Goal: Information Seeking & Learning: Learn about a topic

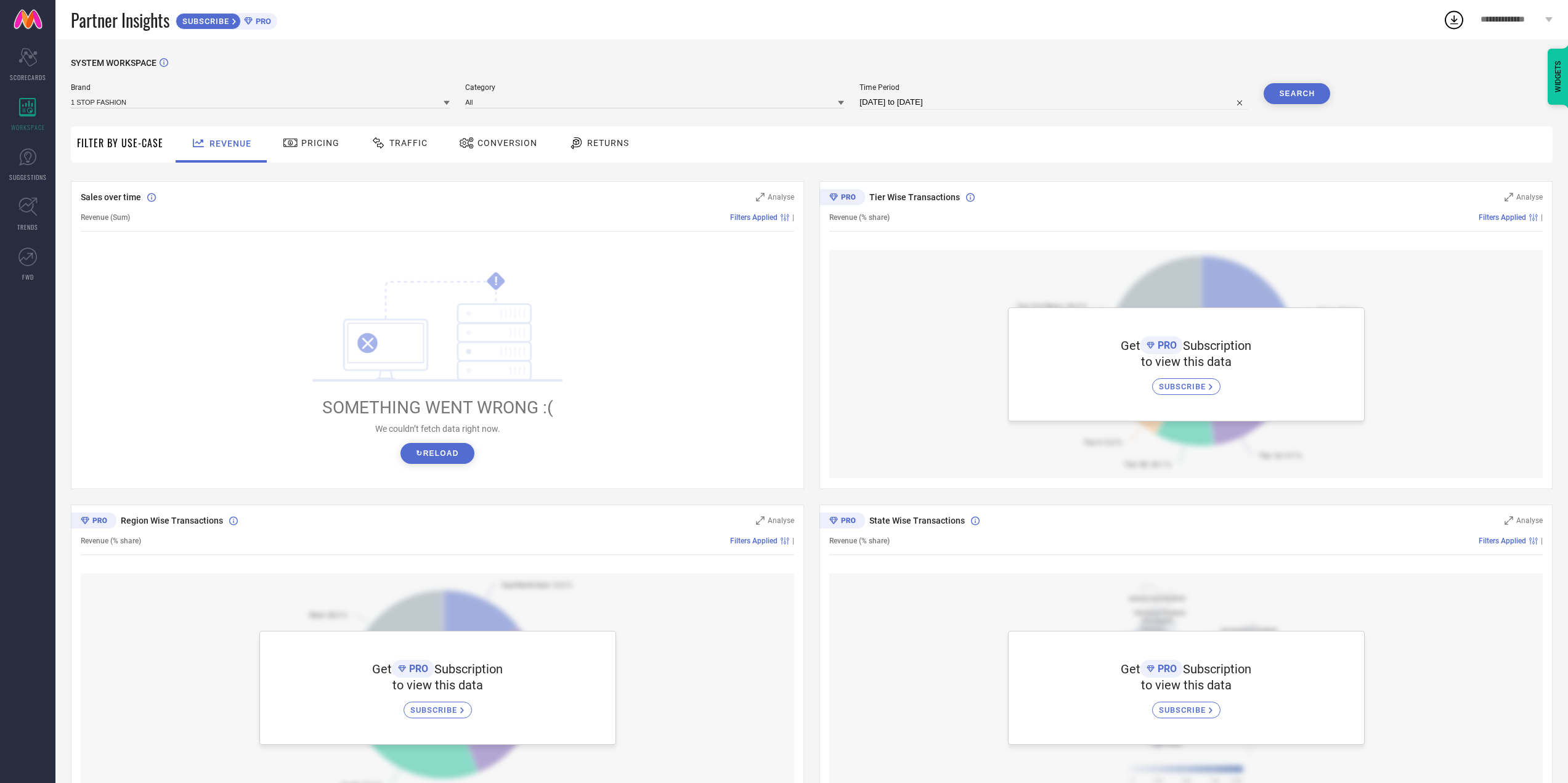
click at [427, 456] on button "↻ Reload" at bounding box center [437, 453] width 73 height 21
click at [302, 150] on div "Pricing" at bounding box center [310, 143] width 63 height 21
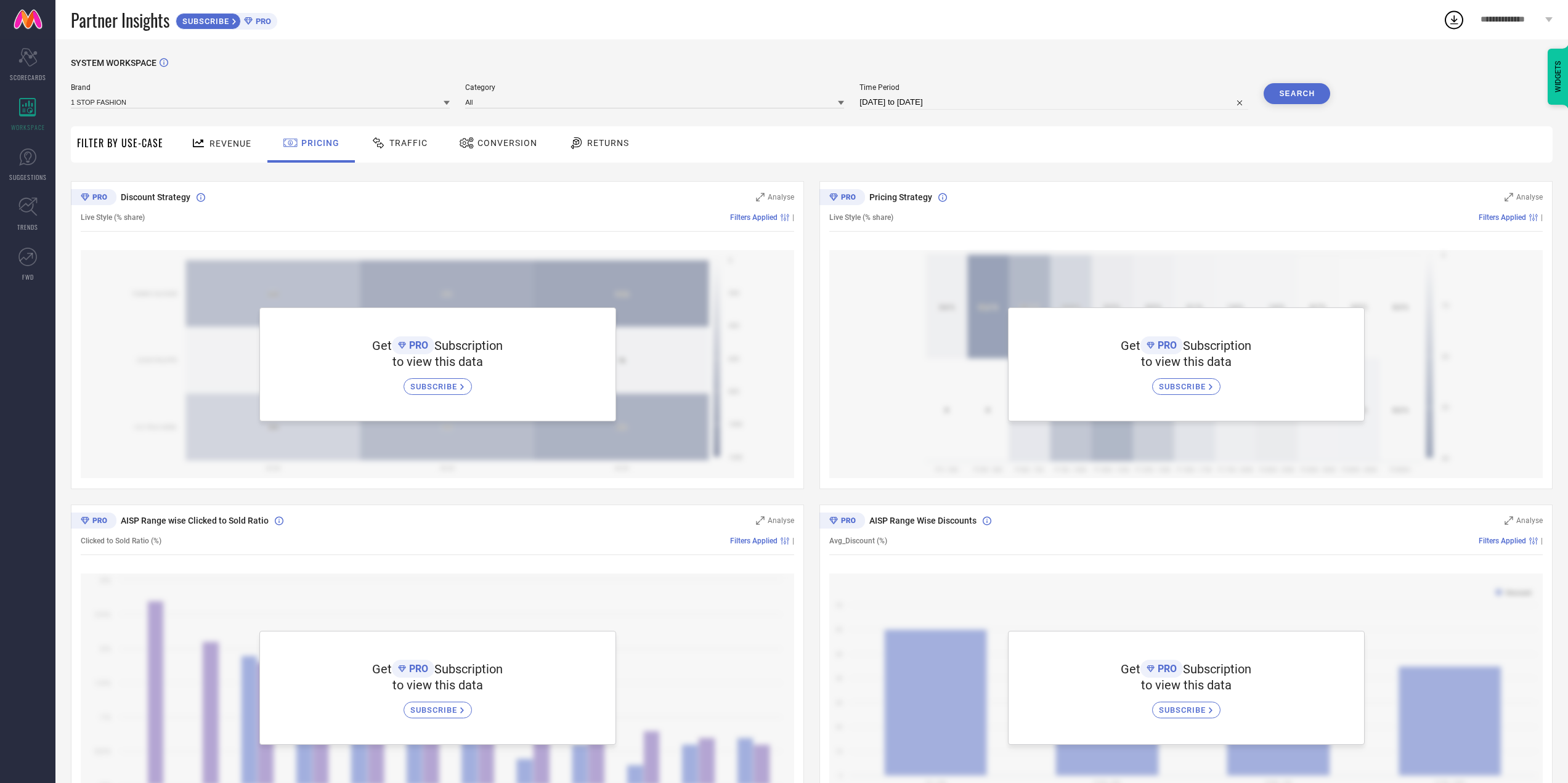
click at [244, 163] on div "Revenue" at bounding box center [221, 145] width 91 height 36
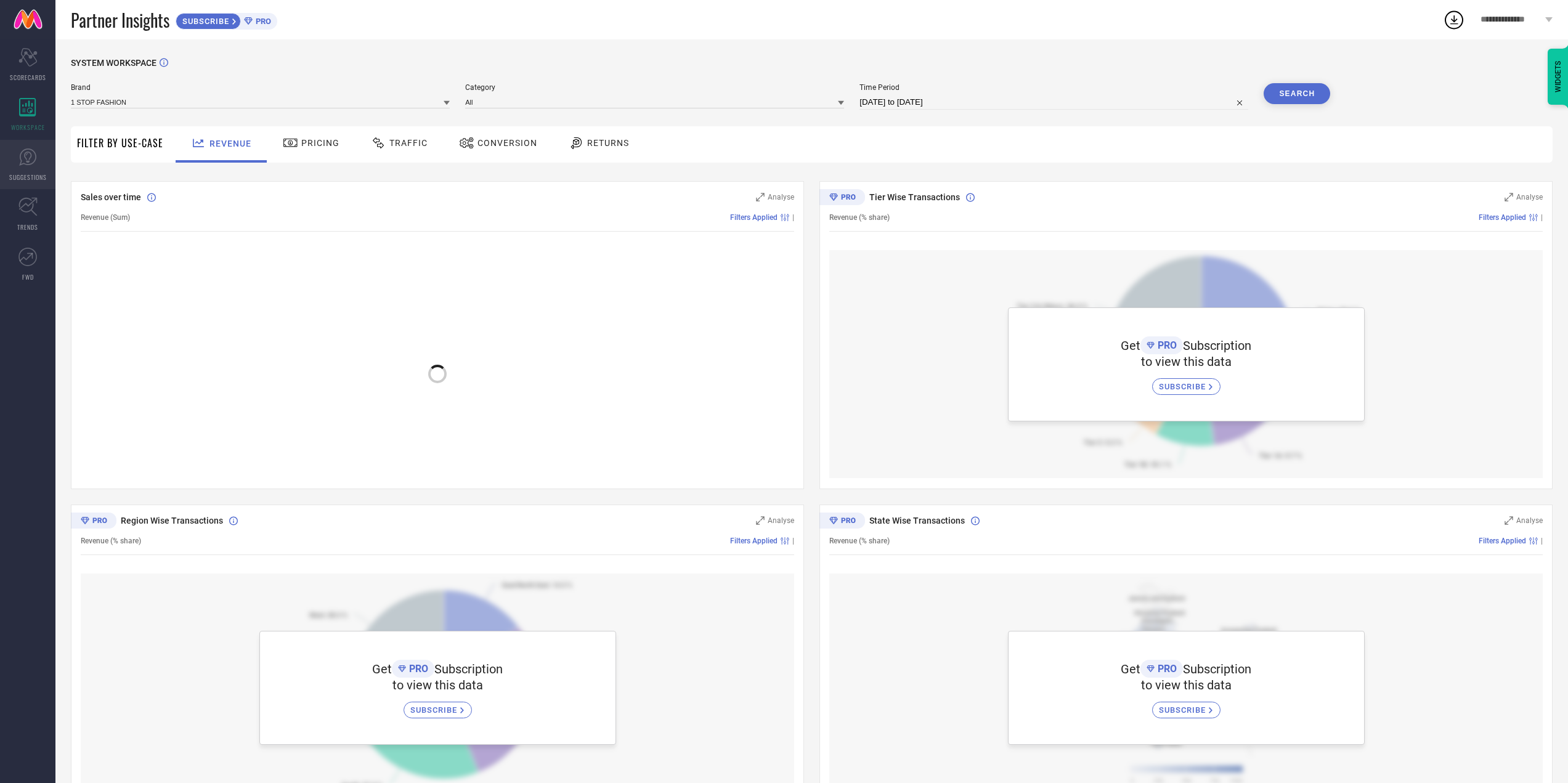
click at [0, 155] on link "SUGGESTIONS" at bounding box center [28, 165] width 56 height 49
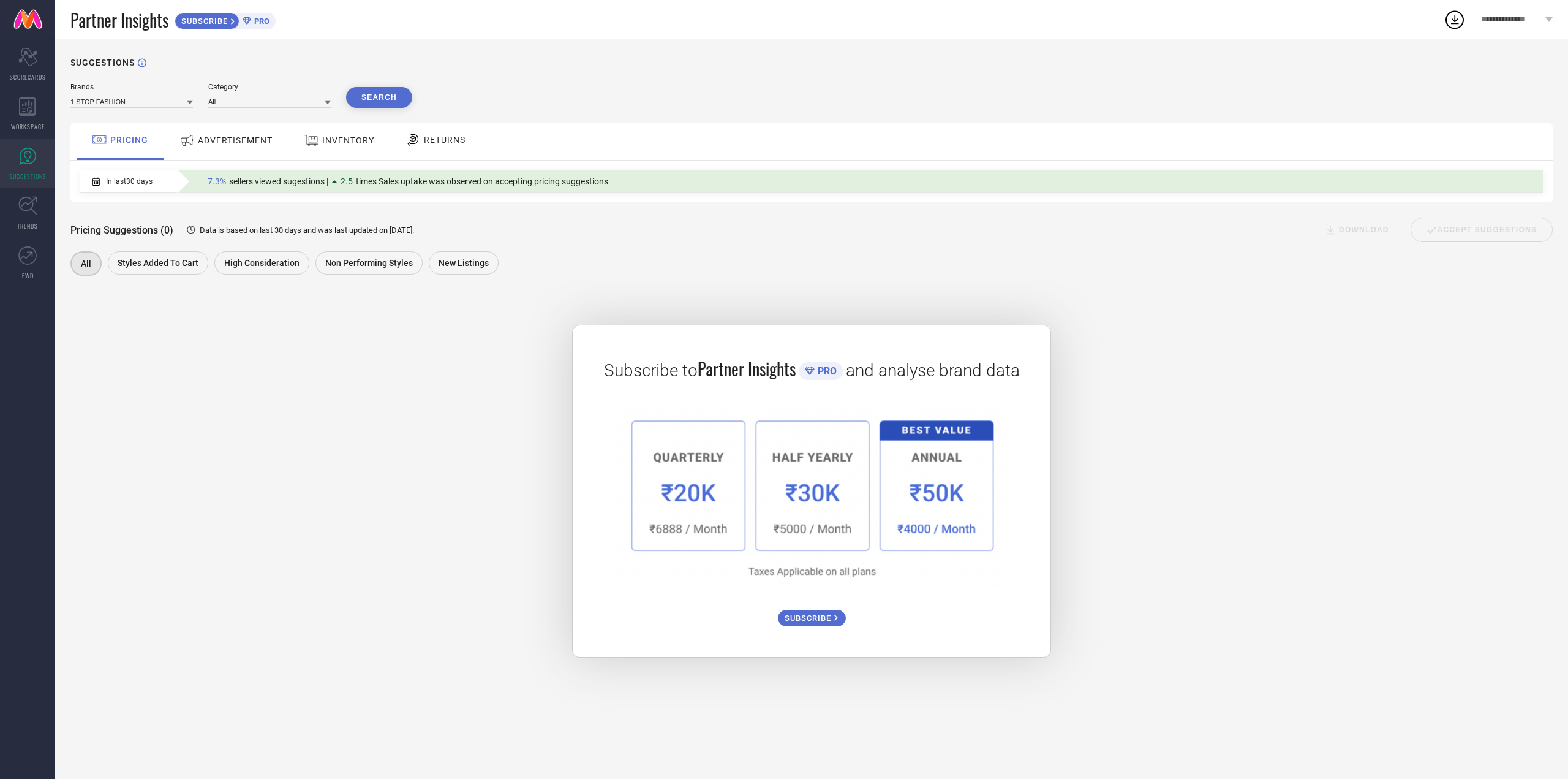
click at [258, 148] on div "ADVERTISEMENT" at bounding box center [226, 141] width 99 height 22
click at [708, 184] on span "15" at bounding box center [711, 181] width 10 height 10
click at [351, 139] on span "INVENTORY" at bounding box center [350, 140] width 52 height 10
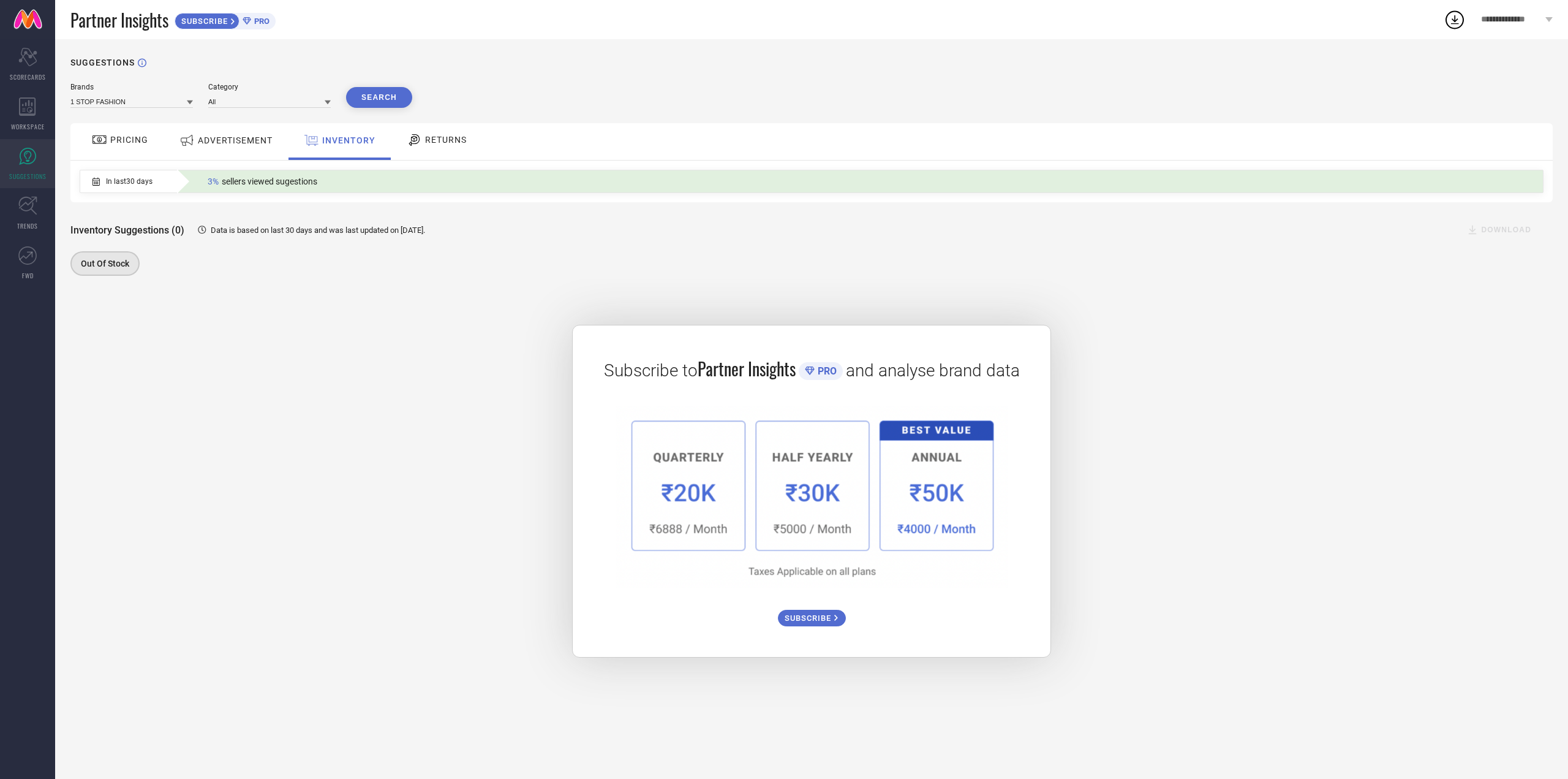
click at [445, 147] on div "RETURNS" at bounding box center [436, 140] width 66 height 21
click at [241, 137] on span "ADVERTISEMENT" at bounding box center [235, 140] width 75 height 10
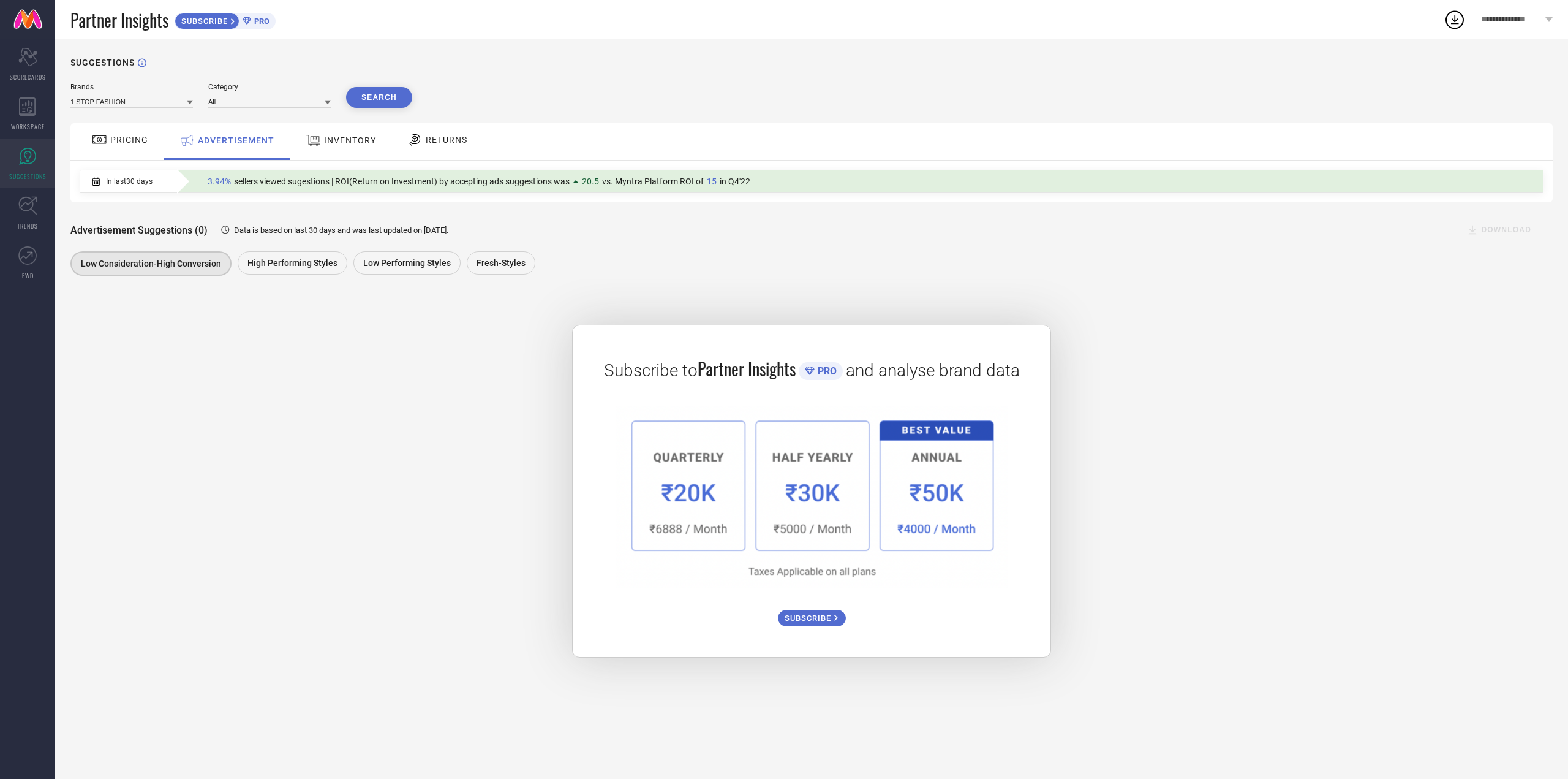
drag, startPoint x: 239, startPoint y: 136, endPoint x: 672, endPoint y: 376, distance: 495.1
click at [672, 376] on span "Subscribe to" at bounding box center [650, 370] width 93 height 20
click at [6, 228] on link "TRENDS" at bounding box center [28, 213] width 55 height 49
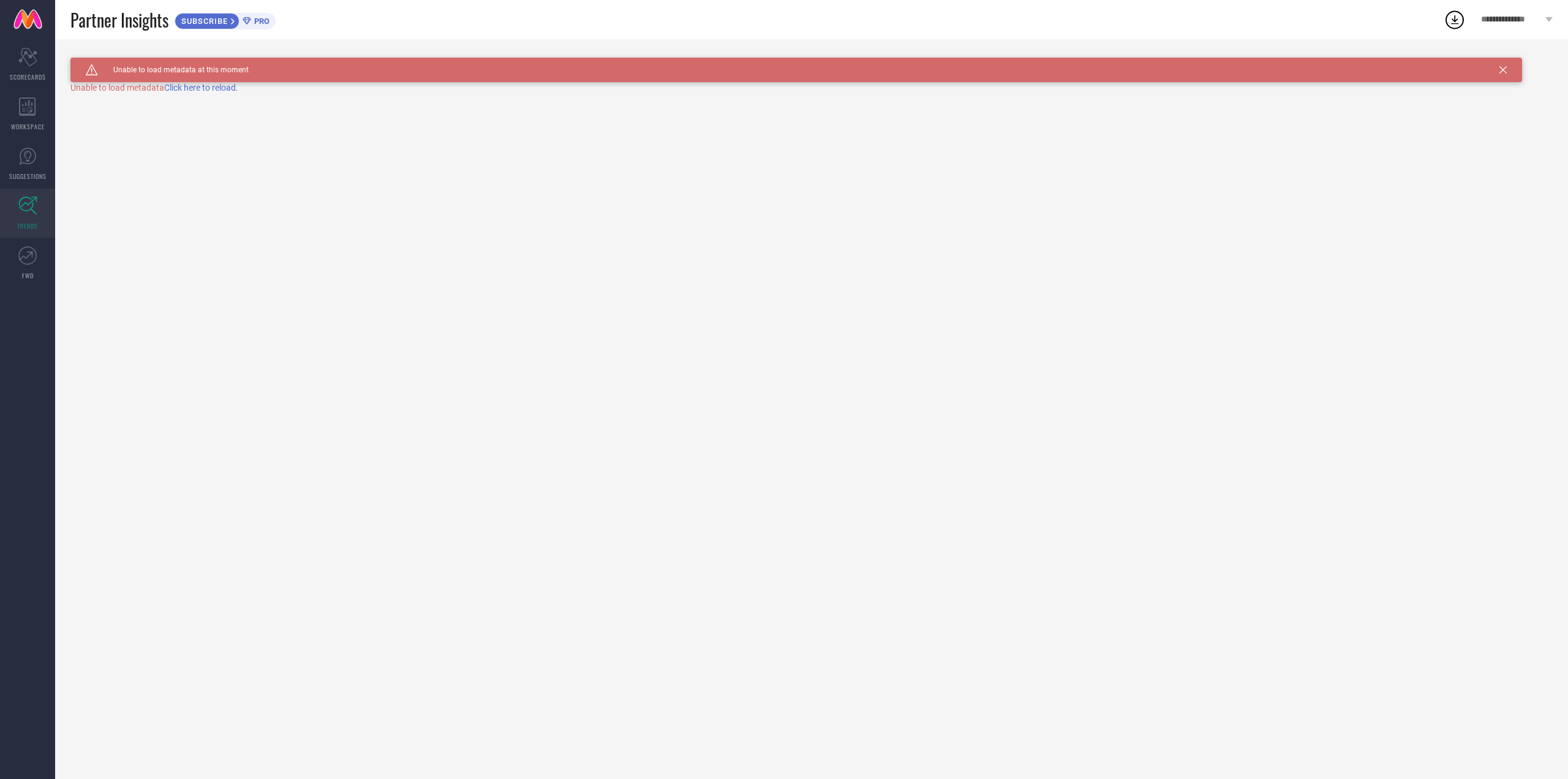
click at [215, 86] on span "Click here to reload." at bounding box center [201, 87] width 74 height 10
click at [40, 270] on link "FWD" at bounding box center [28, 263] width 55 height 49
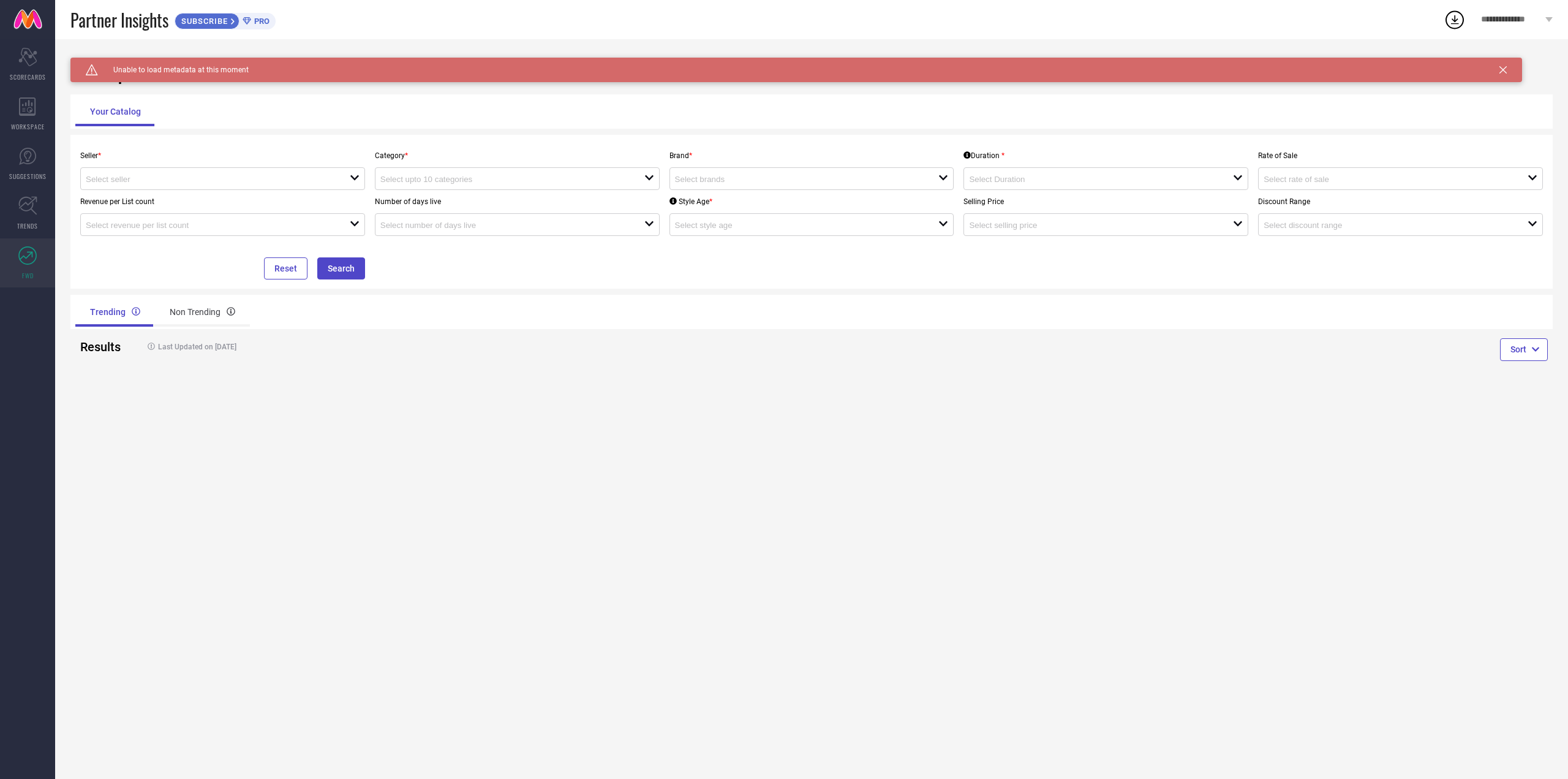
click at [1504, 72] on icon at bounding box center [1502, 70] width 7 height 7
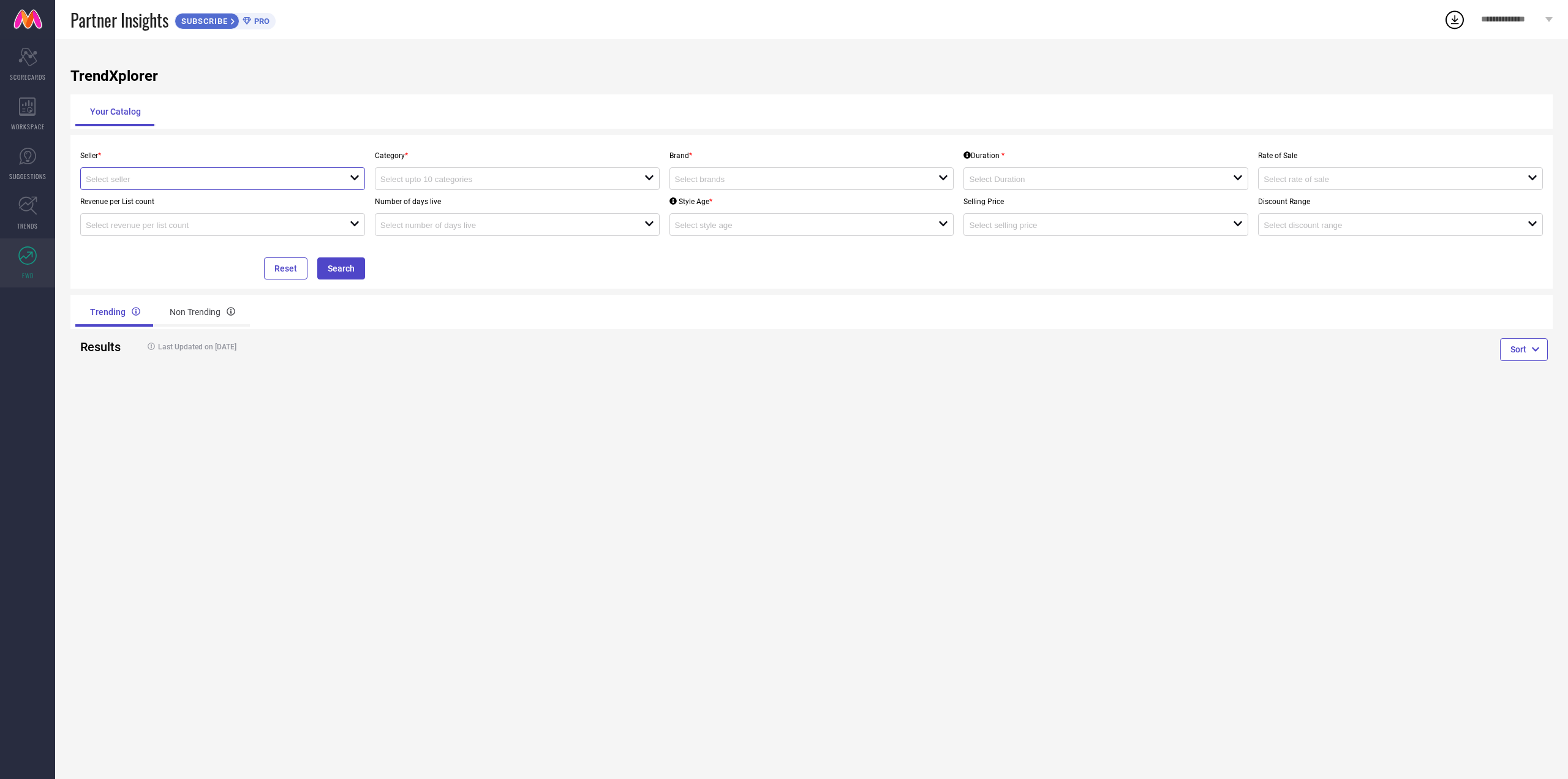
click at [173, 182] on input at bounding box center [204, 179] width 238 height 9
drag, startPoint x: 169, startPoint y: 204, endPoint x: 191, endPoint y: 201, distance: 22.2
click at [171, 204] on li "Myntra ( MINT_1 )" at bounding box center [222, 202] width 284 height 22
type input "Myntra ( MINT_1 )"
click at [450, 186] on div "open" at bounding box center [518, 178] width 285 height 23
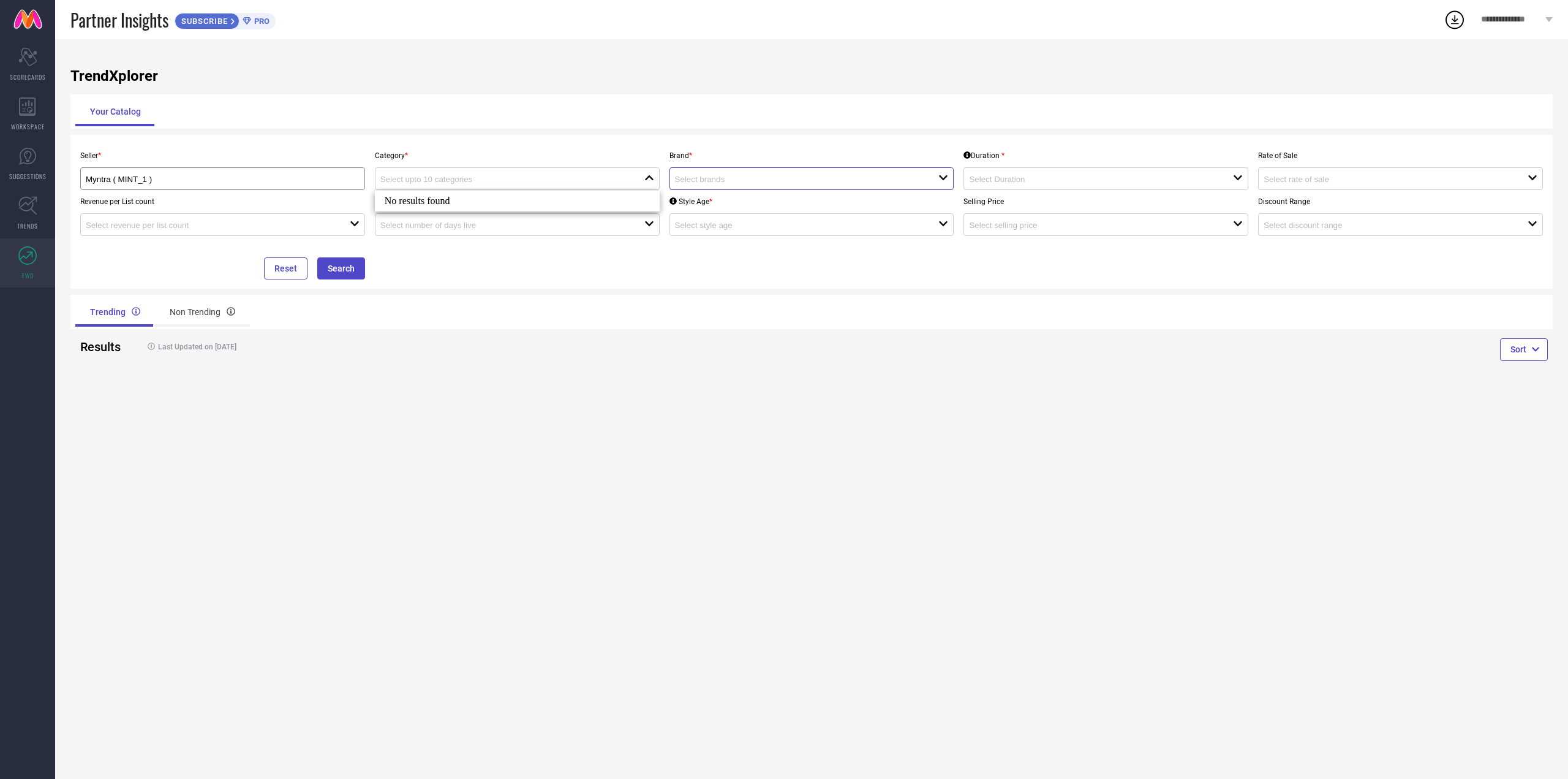
click at [731, 178] on input at bounding box center [793, 179] width 238 height 9
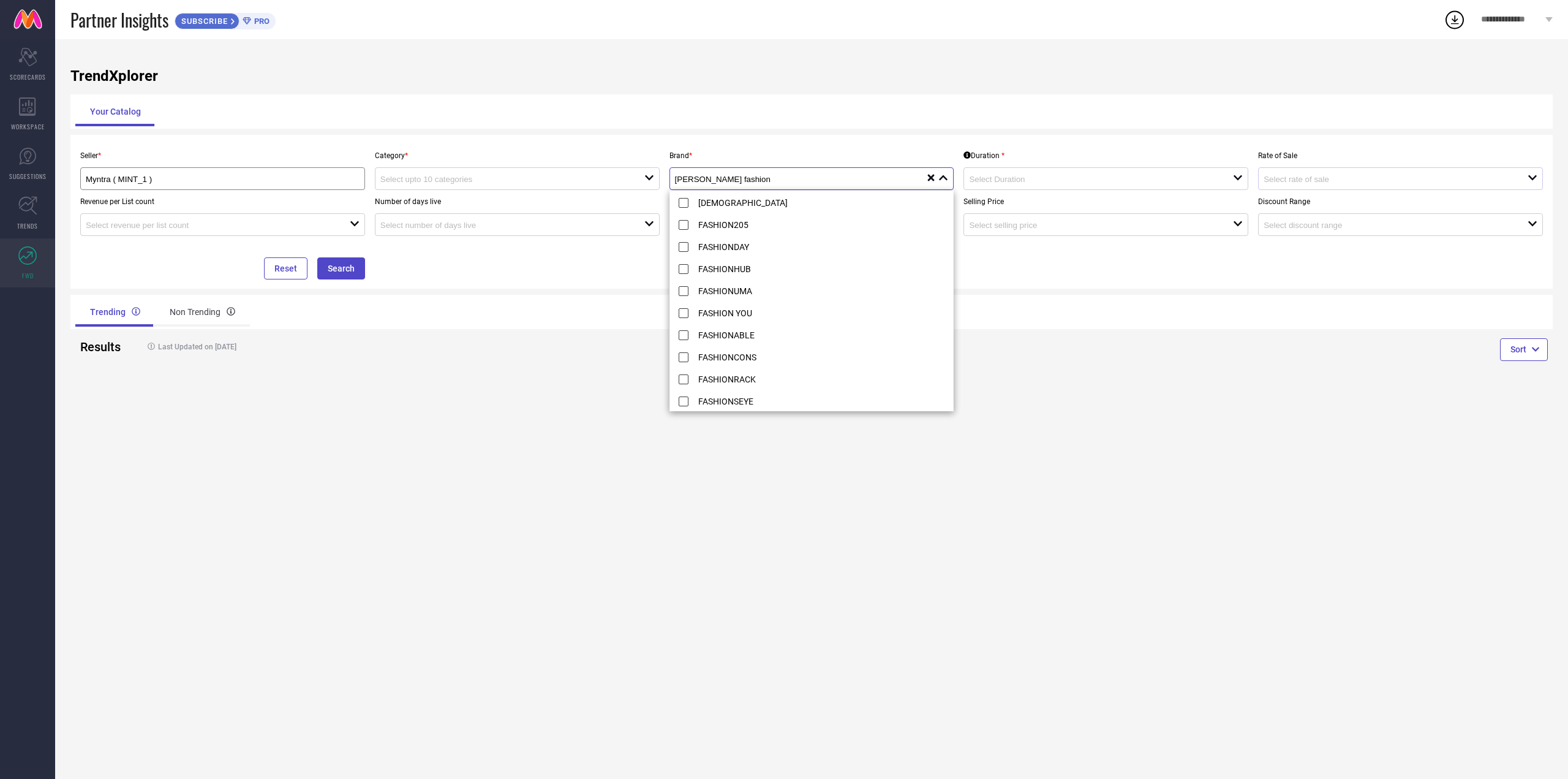
type input "[PERSON_NAME] fashion"
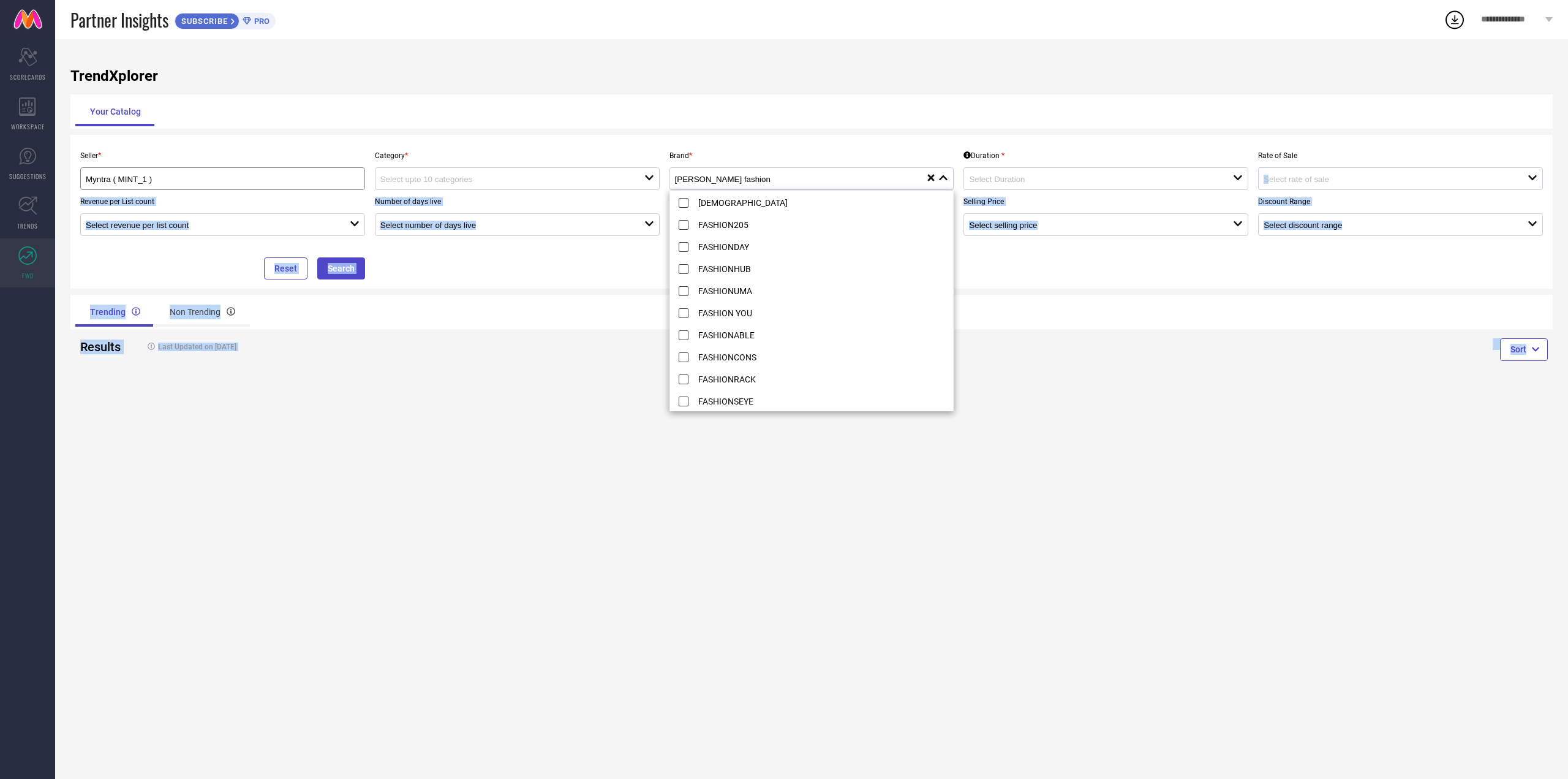
click at [1264, 187] on body "**********" at bounding box center [784, 390] width 1568 height 779
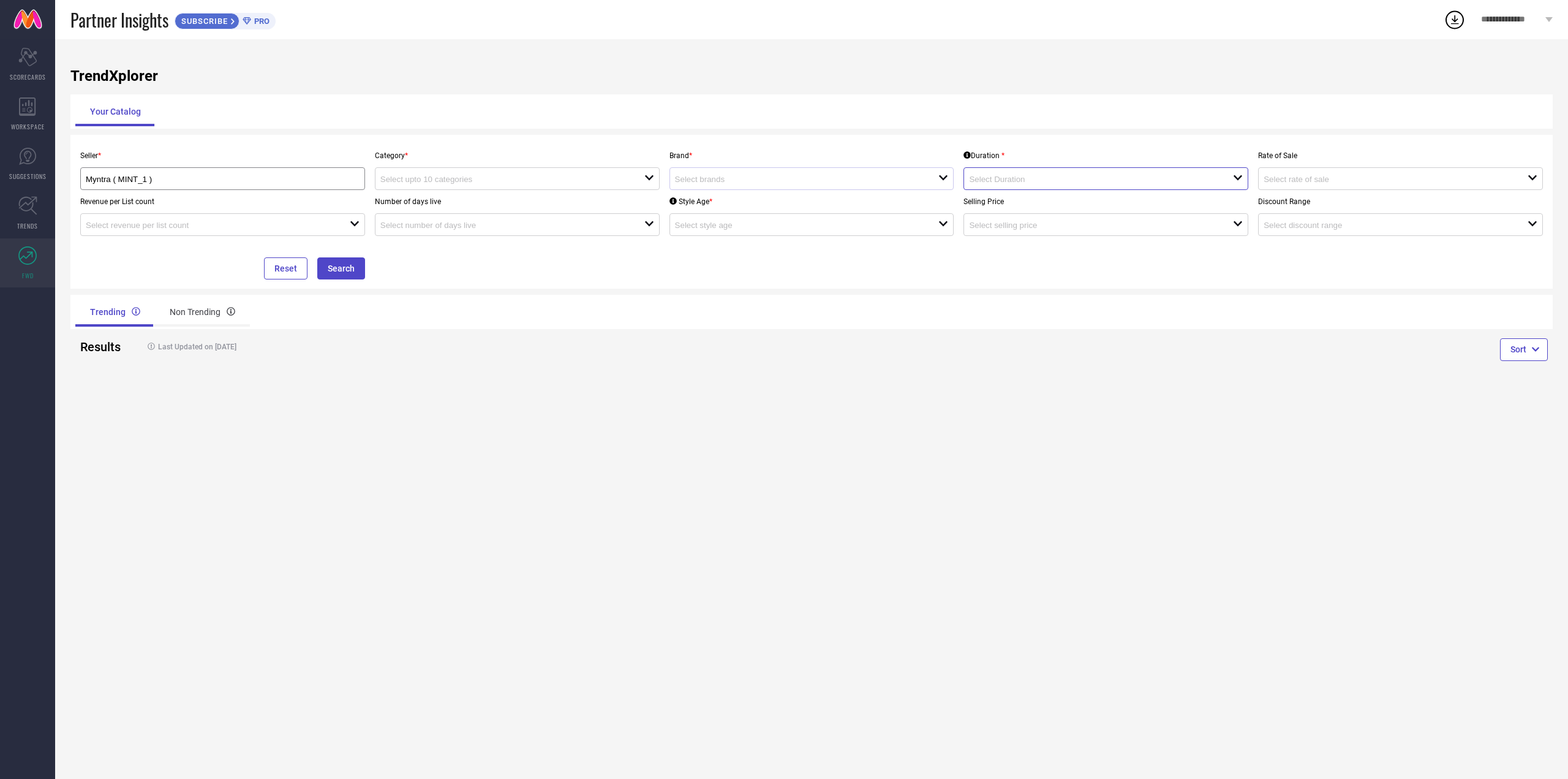
click at [1091, 175] on input at bounding box center [1087, 179] width 238 height 9
click at [1139, 108] on div "Your Catalog" at bounding box center [811, 112] width 1473 height 30
drag, startPoint x: 1320, startPoint y: 139, endPoint x: 1333, endPoint y: 189, distance: 51.7
click at [1322, 146] on div "Seller * Myntra ( MINT_1 ) Category * open Brand * open Duration * open Rate of…" at bounding box center [811, 212] width 1482 height 154
click at [1333, 189] on div "open" at bounding box center [1400, 178] width 285 height 23
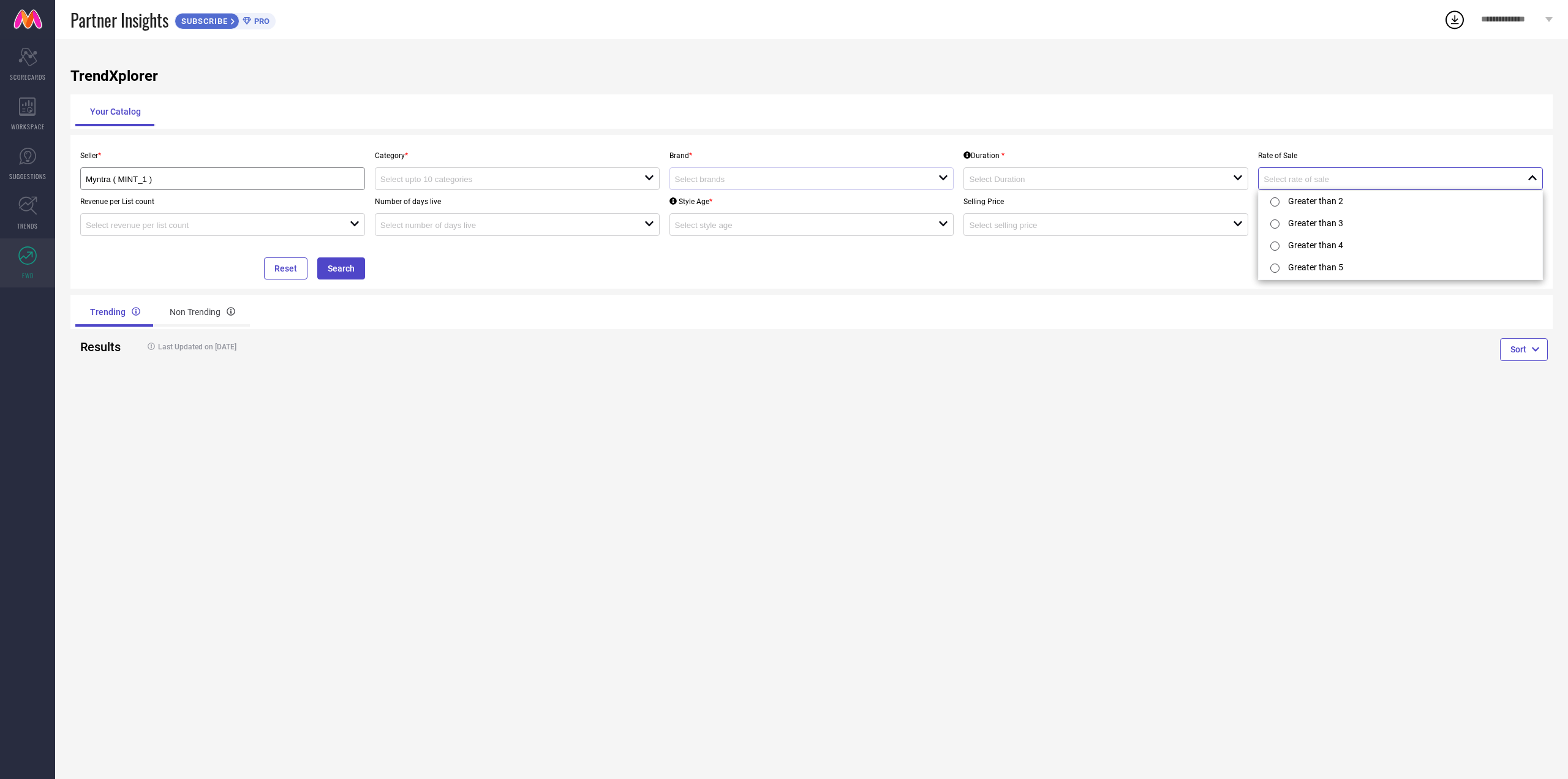
scroll to position [3, 0]
click at [380, 226] on input at bounding box center [499, 225] width 238 height 9
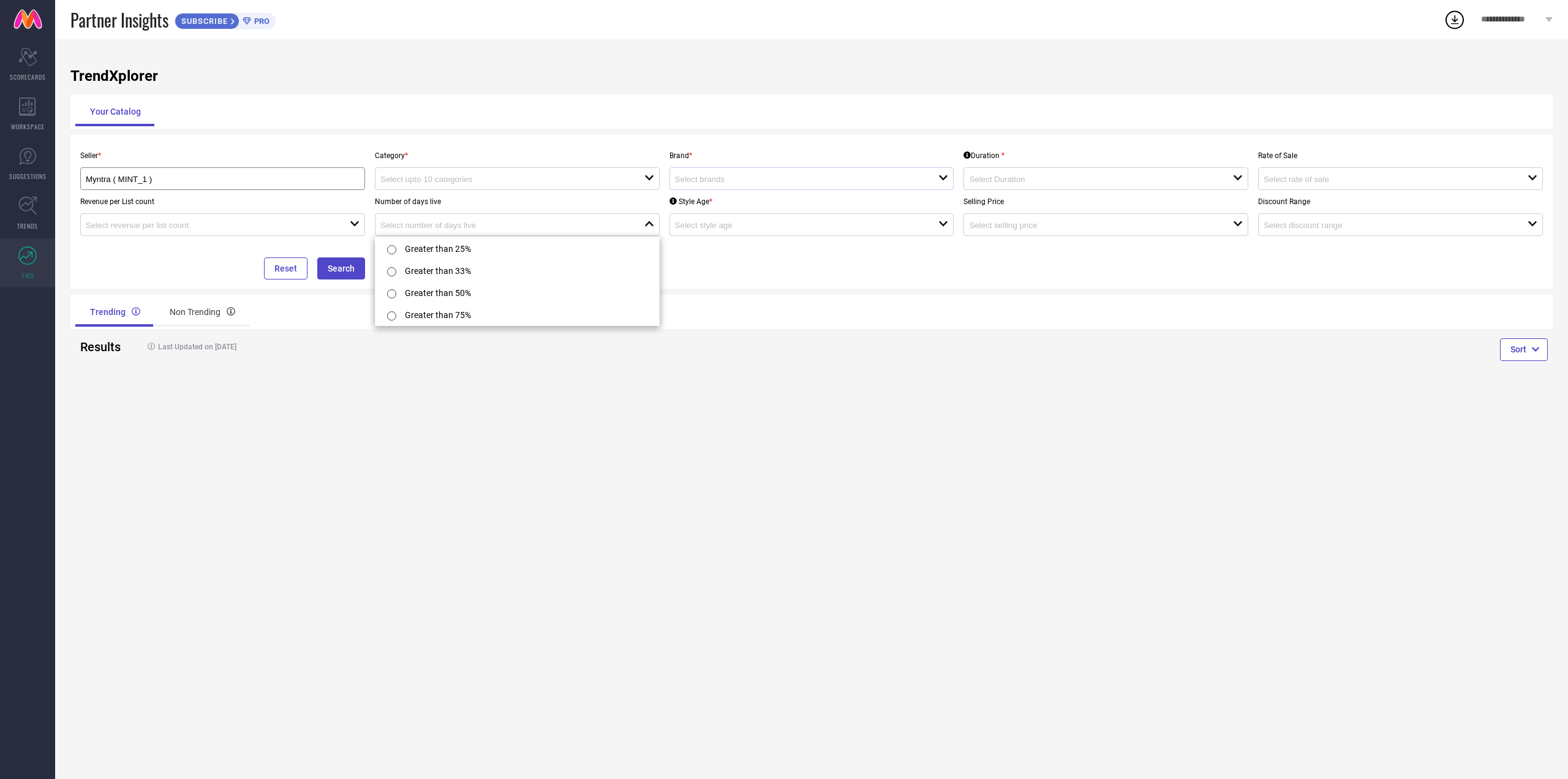
click at [697, 248] on div "Seller * Myntra ( MINT_1 ) Category * open Brand * open Duration * open Rate of…" at bounding box center [811, 212] width 1473 height 135
click at [701, 213] on div "Style Age * open" at bounding box center [811, 213] width 295 height 46
click at [731, 238] on div "Seller * Myntra ( MINT_1 ) Category * open Brand * open Duration * open Rate of…" at bounding box center [811, 212] width 1473 height 135
click at [721, 239] on div "Seller * Myntra ( MINT_1 ) Category * open Brand * open Duration * open Rate of…" at bounding box center [811, 212] width 1473 height 135
click at [735, 219] on div "open" at bounding box center [812, 224] width 285 height 23
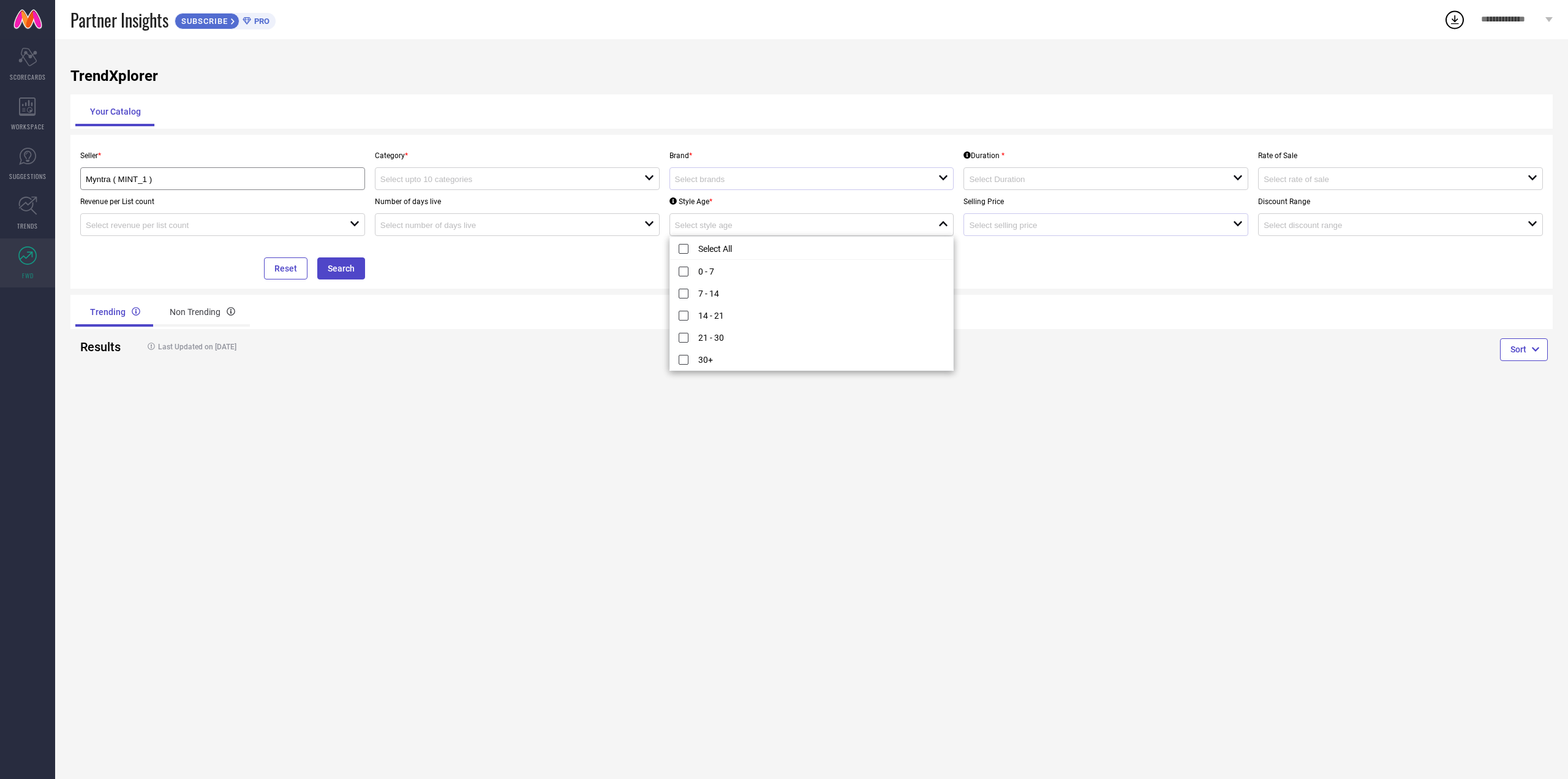
click at [996, 235] on div "open" at bounding box center [1106, 224] width 285 height 23
